Goal: Task Accomplishment & Management: Complete application form

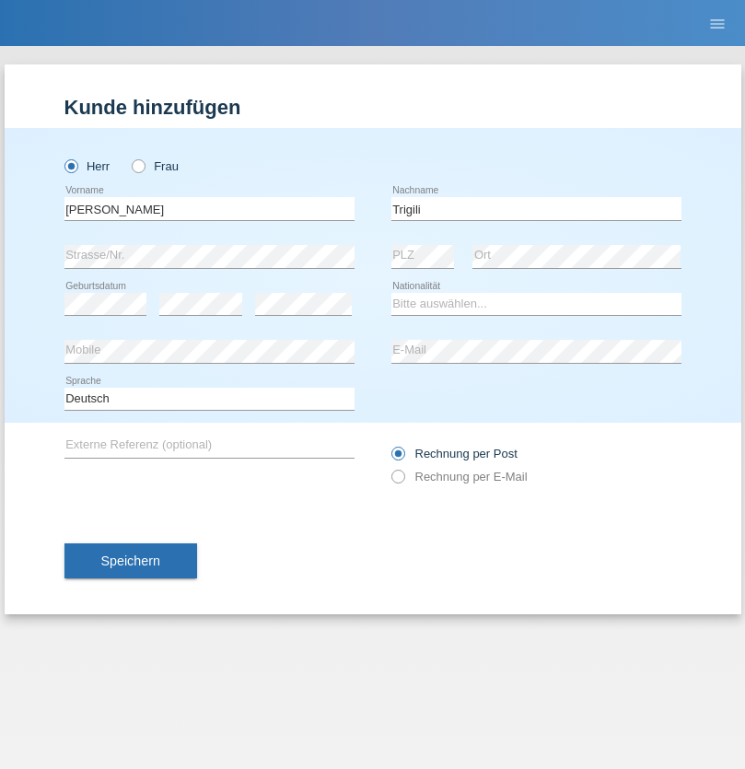
type input "Trigili"
select select "CH"
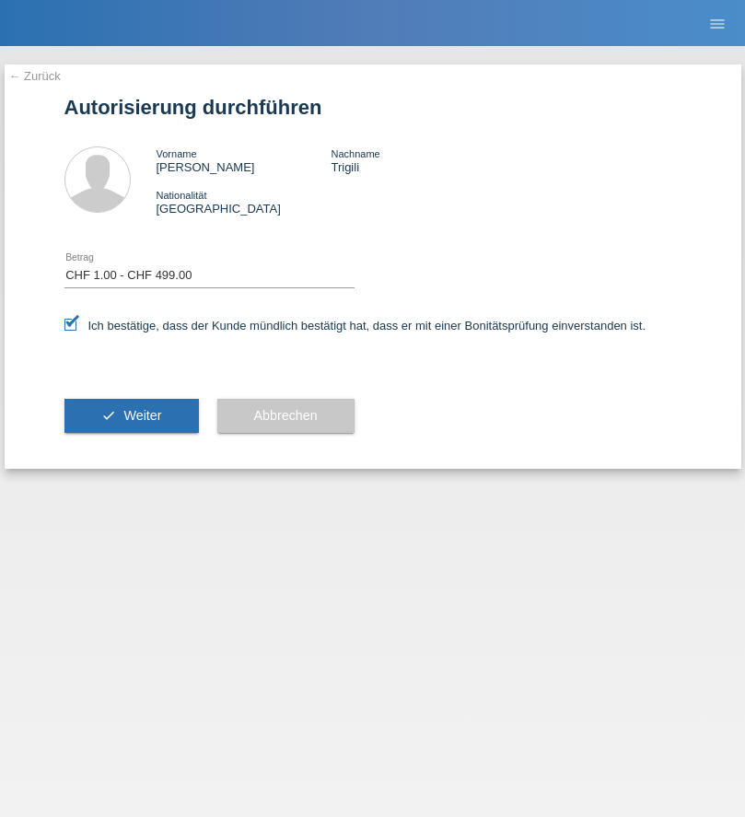
select select "1"
click at [131, 415] on span "Weiter" at bounding box center [142, 415] width 38 height 15
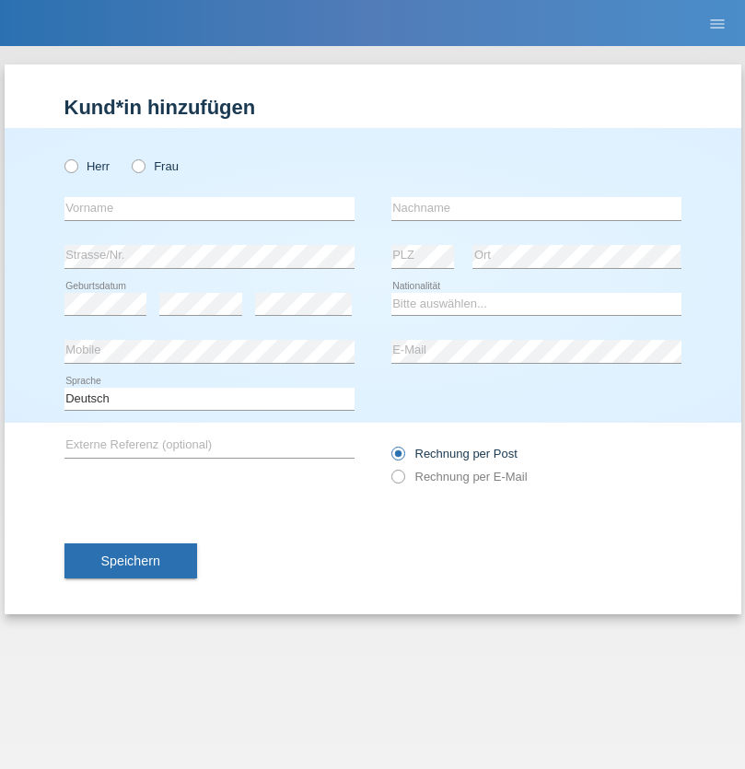
radio input "true"
click at [209, 208] on input "text" at bounding box center [209, 208] width 290 height 23
type input "Mariana"
click at [536, 208] on input "text" at bounding box center [537, 208] width 290 height 23
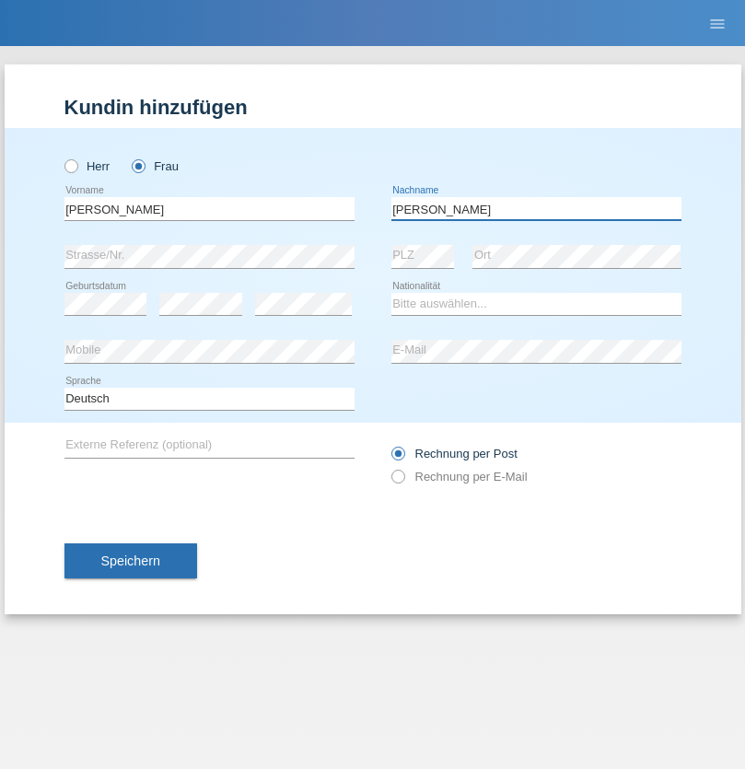
type input "[PERSON_NAME]"
select select "IT"
select select "C"
select select "10"
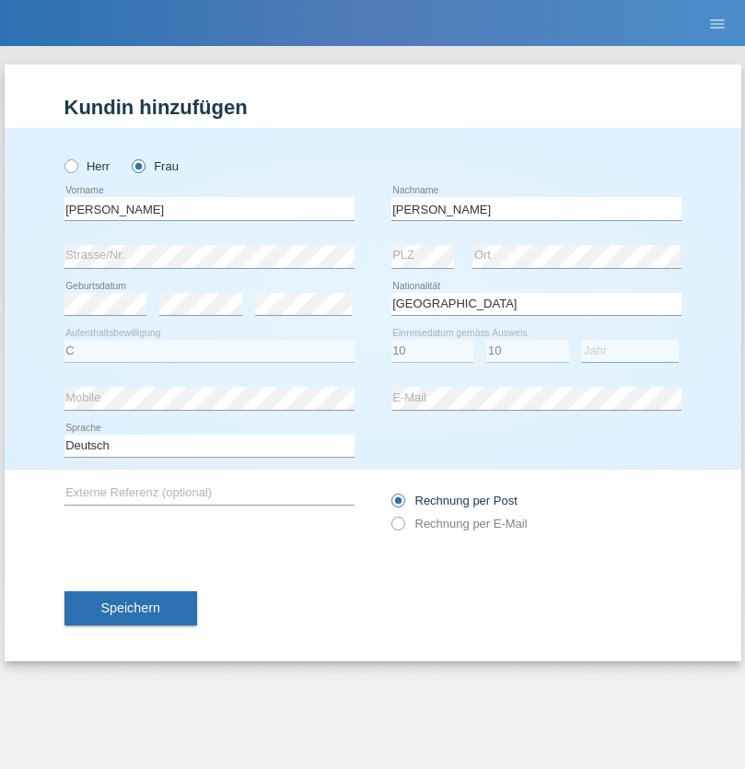
select select "1985"
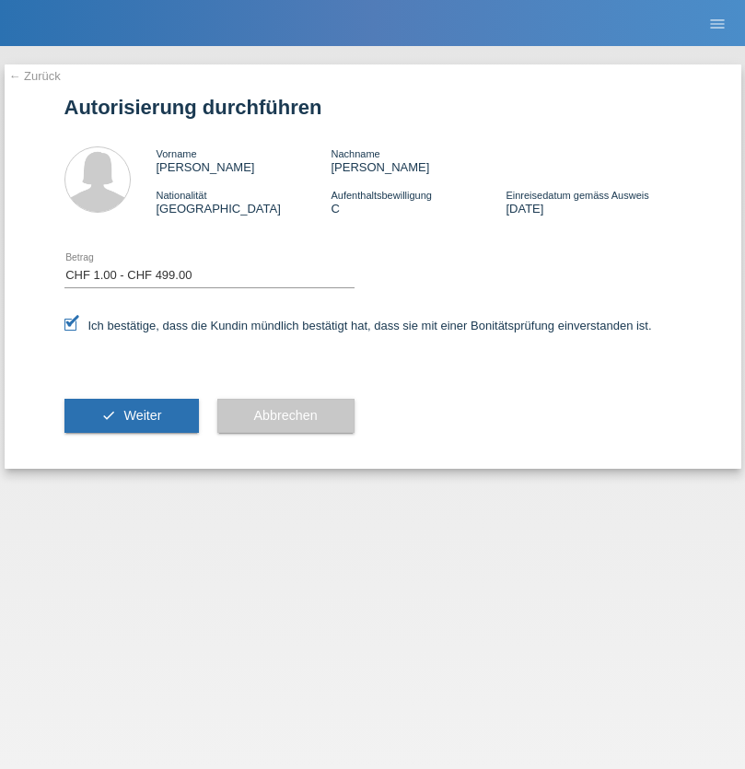
select select "1"
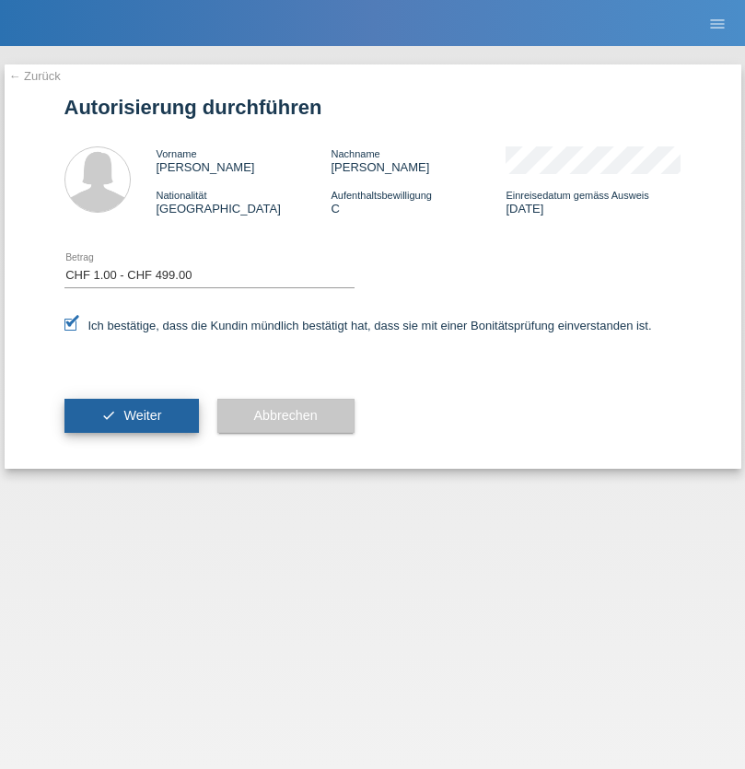
click at [131, 415] on span "Weiter" at bounding box center [142, 415] width 38 height 15
